Goal: Information Seeking & Learning: Learn about a topic

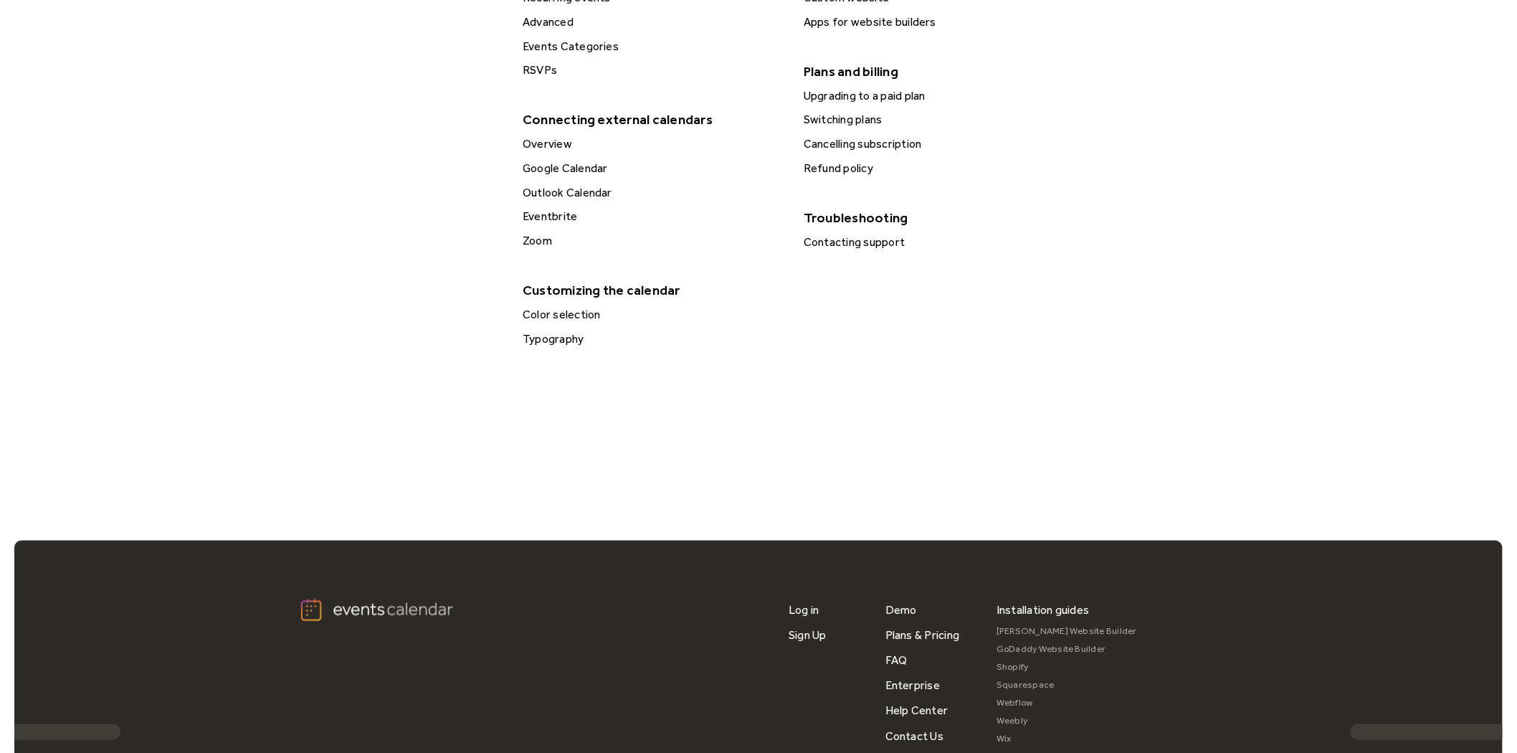
scroll to position [837, 0]
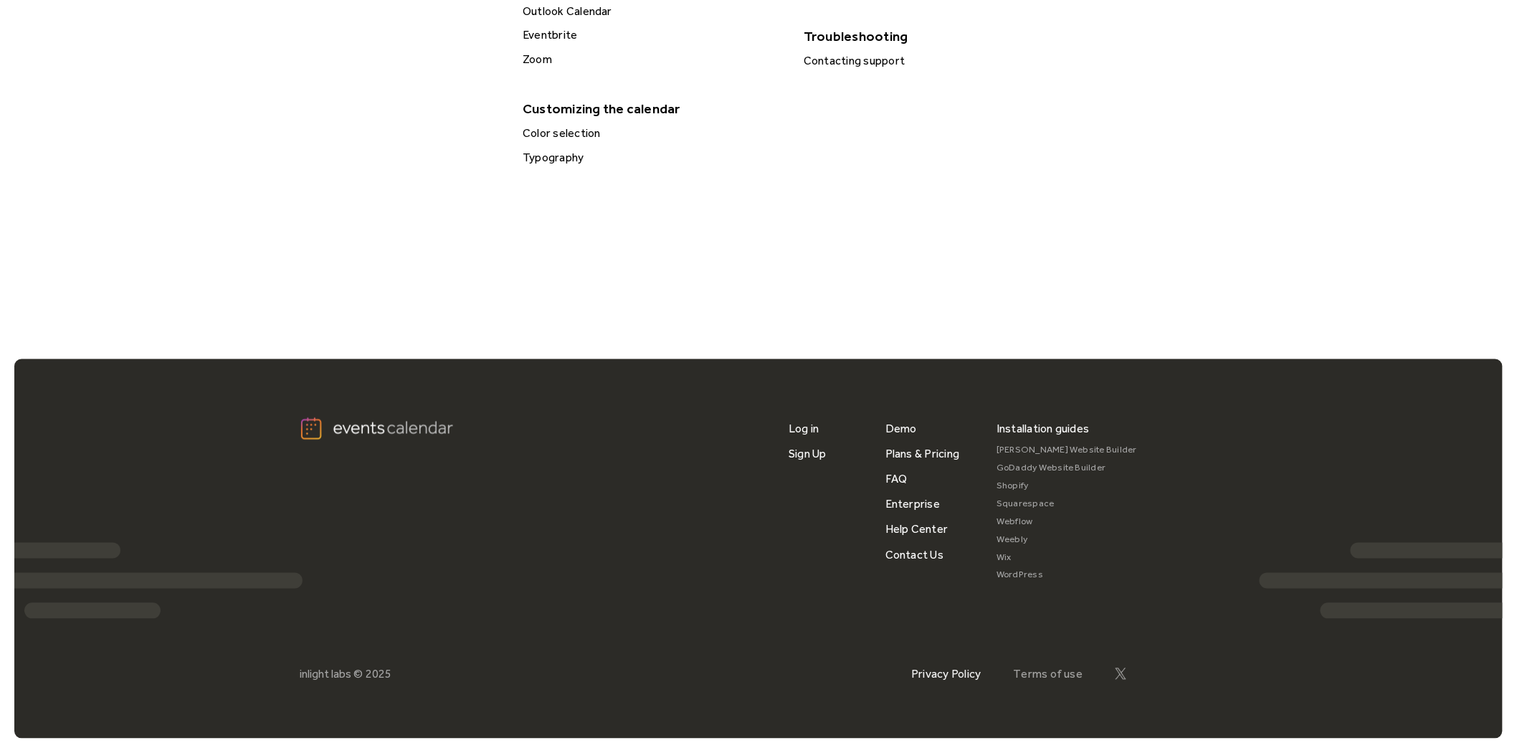
click at [958, 671] on link "Privacy Policy" at bounding box center [946, 674] width 70 height 14
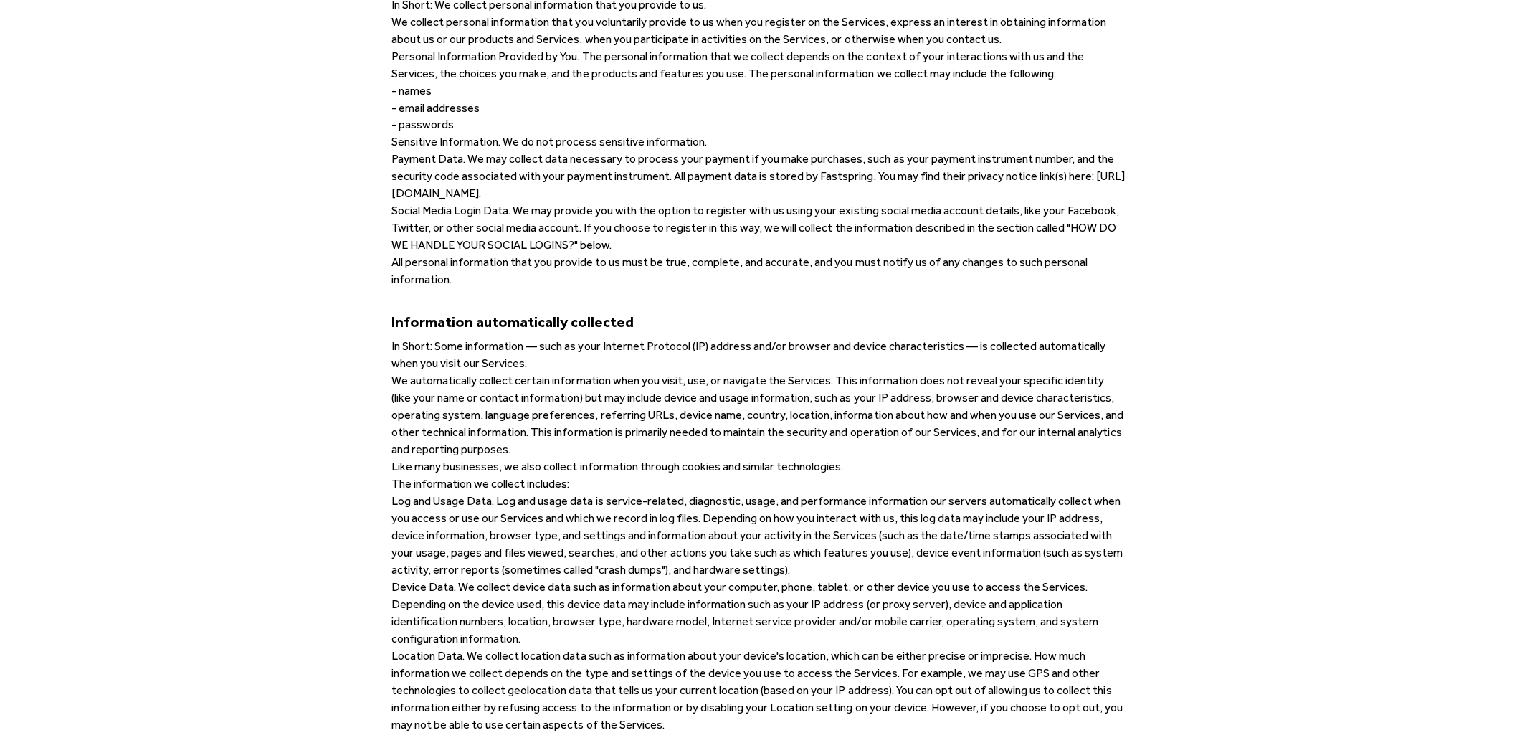
scroll to position [1434, 0]
